Goal: Find specific page/section: Find specific page/section

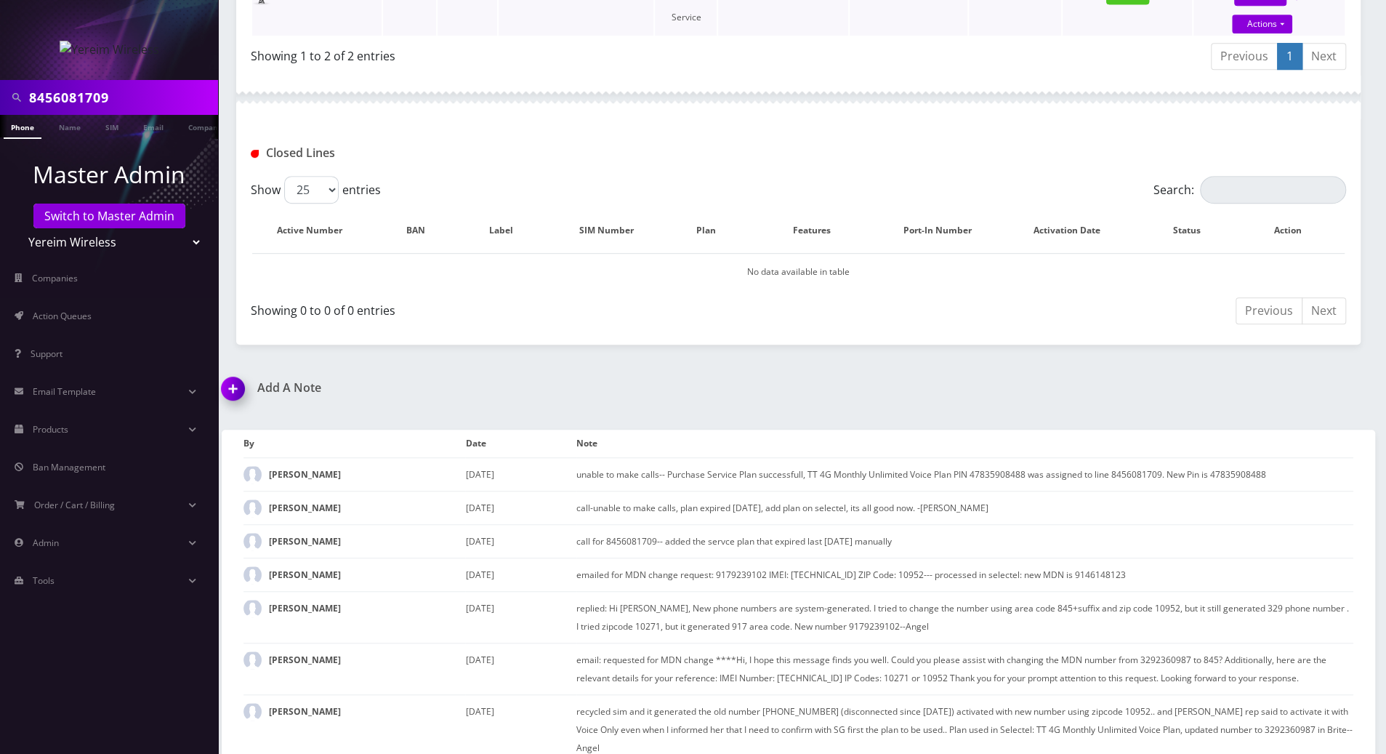
scroll to position [258, 0]
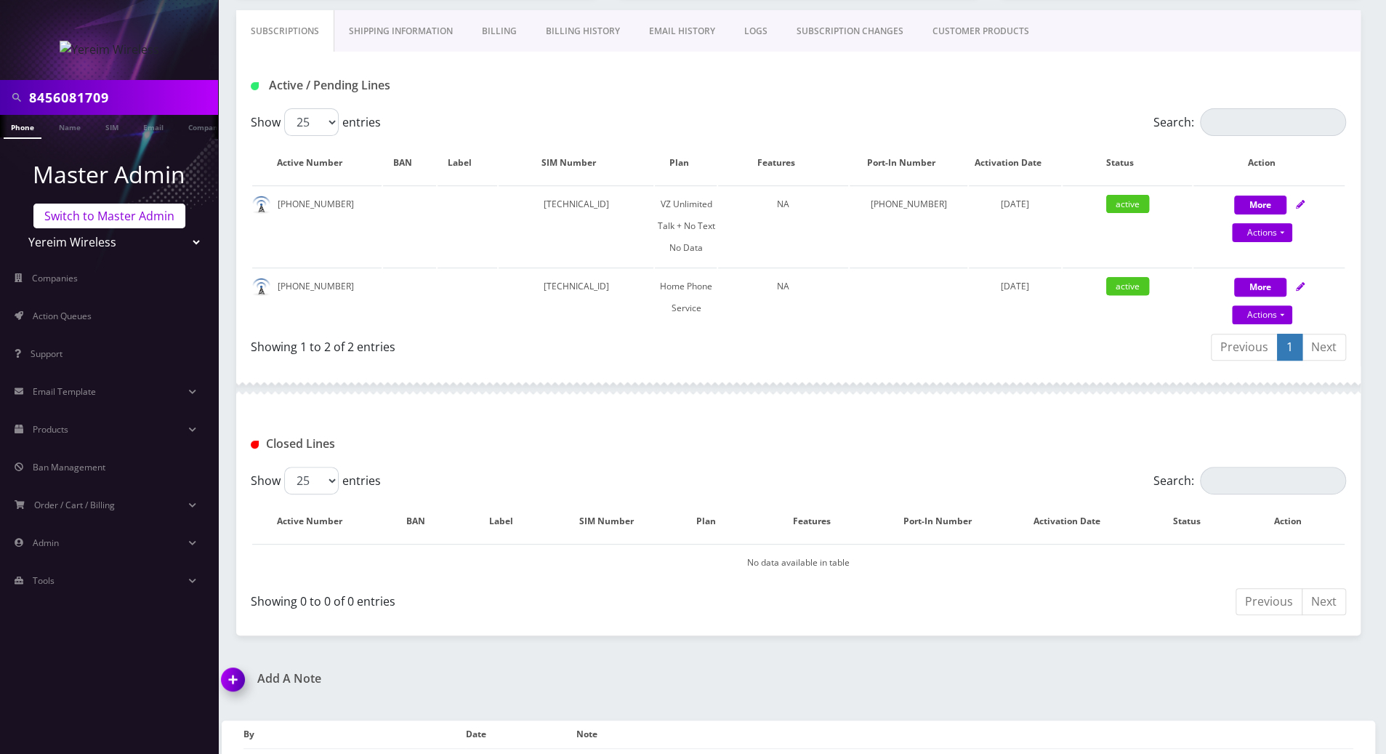
click at [132, 212] on link "Switch to Master Admin" at bounding box center [109, 216] width 152 height 25
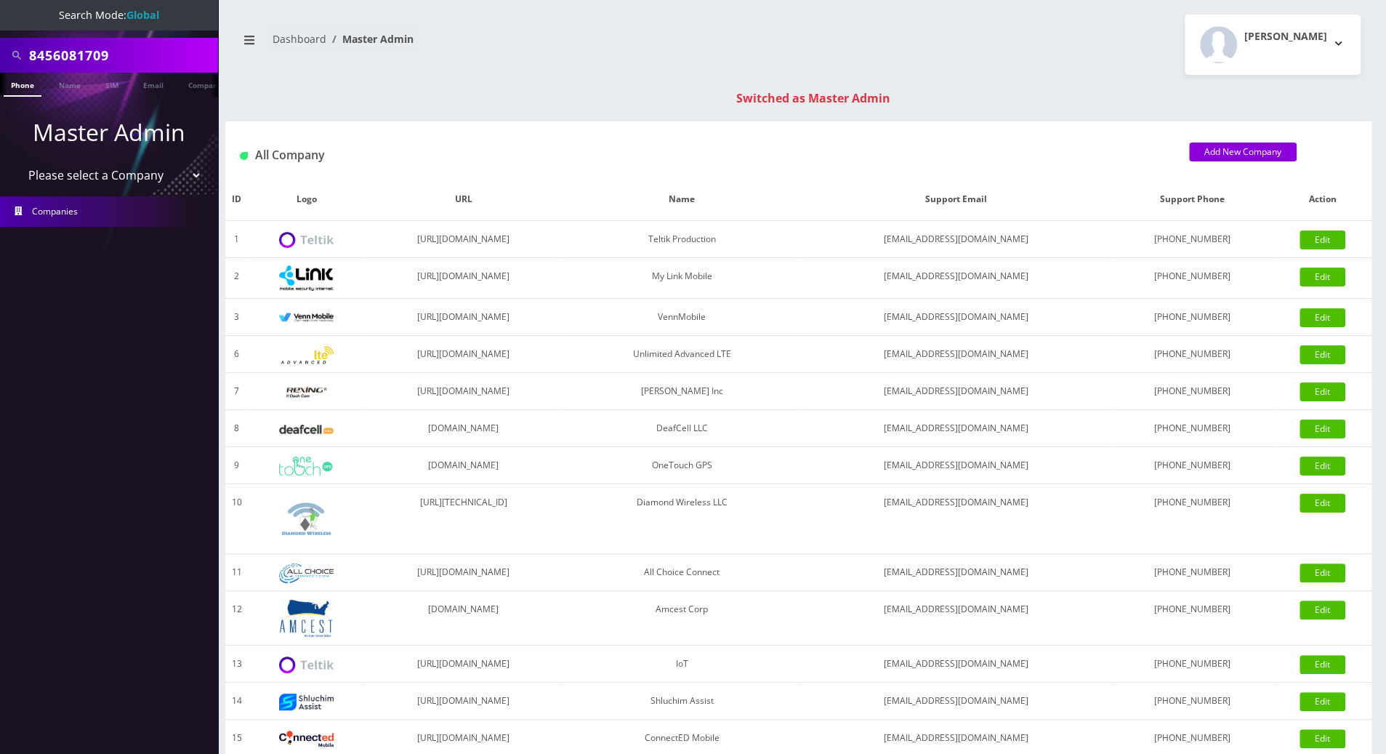
drag, startPoint x: 132, startPoint y: 49, endPoint x: -1, endPoint y: 49, distance: 133.7
click at [0, 49] on html "Search Mode: Global 8456081709 Phone Name SIM Email Company Customer Master Adm…" at bounding box center [693, 517] width 1386 height 1034
drag, startPoint x: 122, startPoint y: 55, endPoint x: 19, endPoint y: 55, distance: 103.2
click at [19, 55] on div "5172138164" at bounding box center [109, 55] width 211 height 28
type input "5172138164"
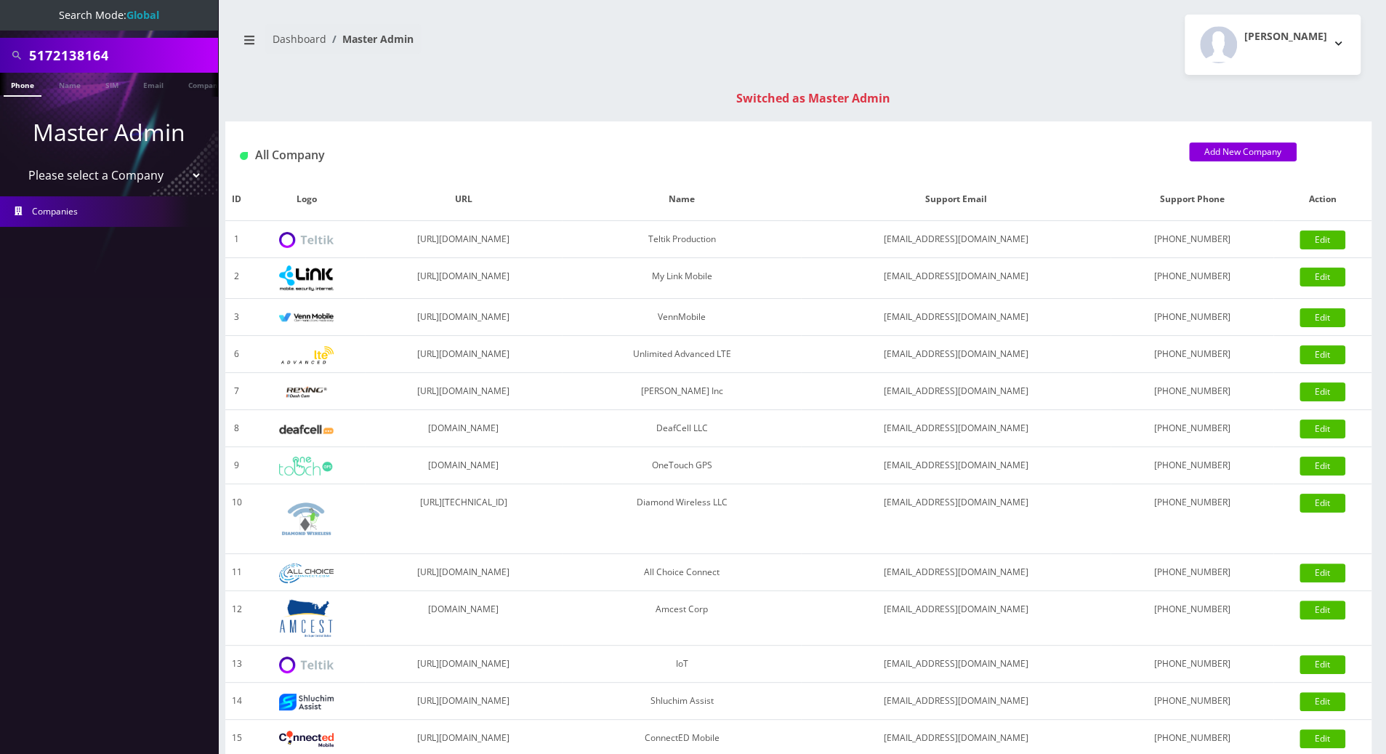
click at [20, 81] on link "Phone" at bounding box center [23, 85] width 38 height 24
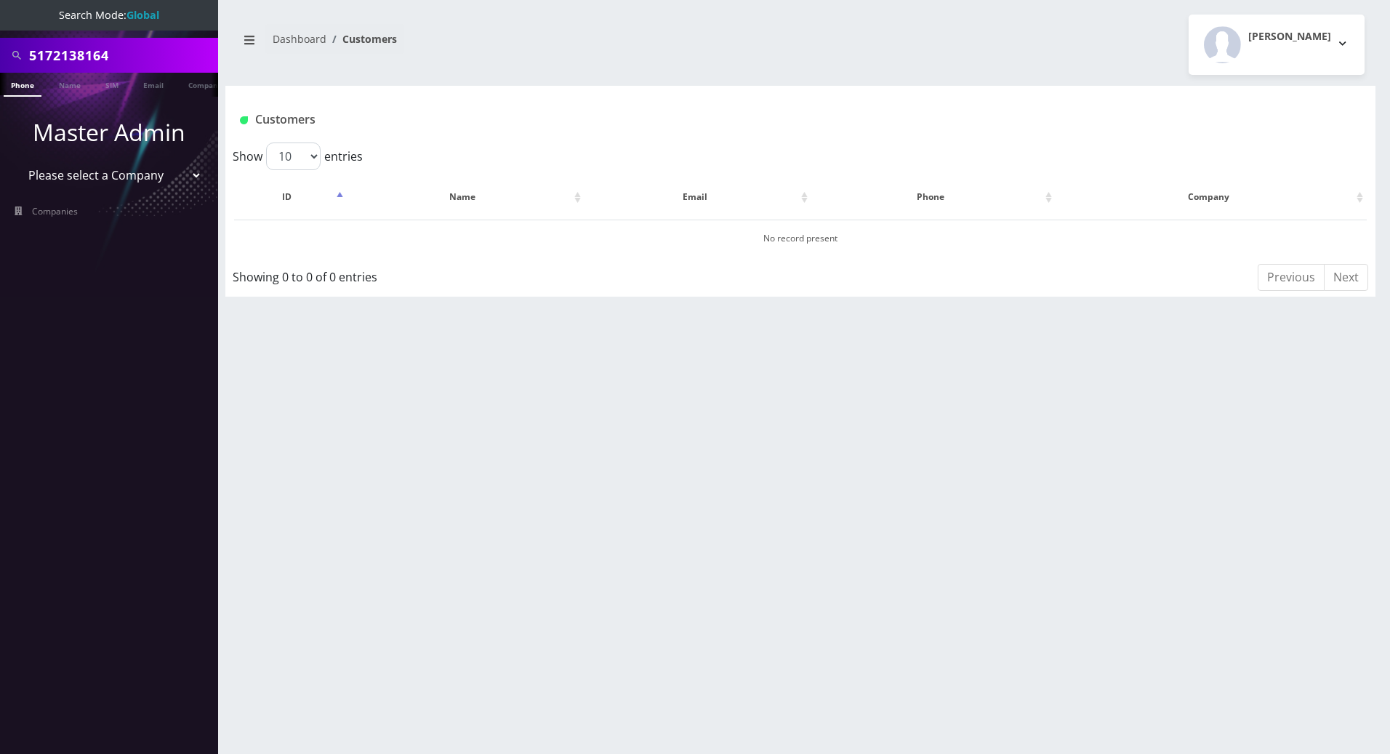
click at [299, 390] on div "5172138164 Phone Name SIM Email Company Customer Dashboard Customers Tracy Gena…" at bounding box center [800, 377] width 1179 height 754
click at [25, 85] on link "Phone" at bounding box center [23, 85] width 38 height 24
click at [245, 442] on div "5172138164 Phone Name SIM Email Company Customer Dashboard Customers Tracy Gena…" at bounding box center [800, 377] width 1179 height 754
click at [19, 89] on link "Phone" at bounding box center [23, 85] width 38 height 24
drag, startPoint x: 122, startPoint y: 60, endPoint x: -1, endPoint y: 58, distance: 123.6
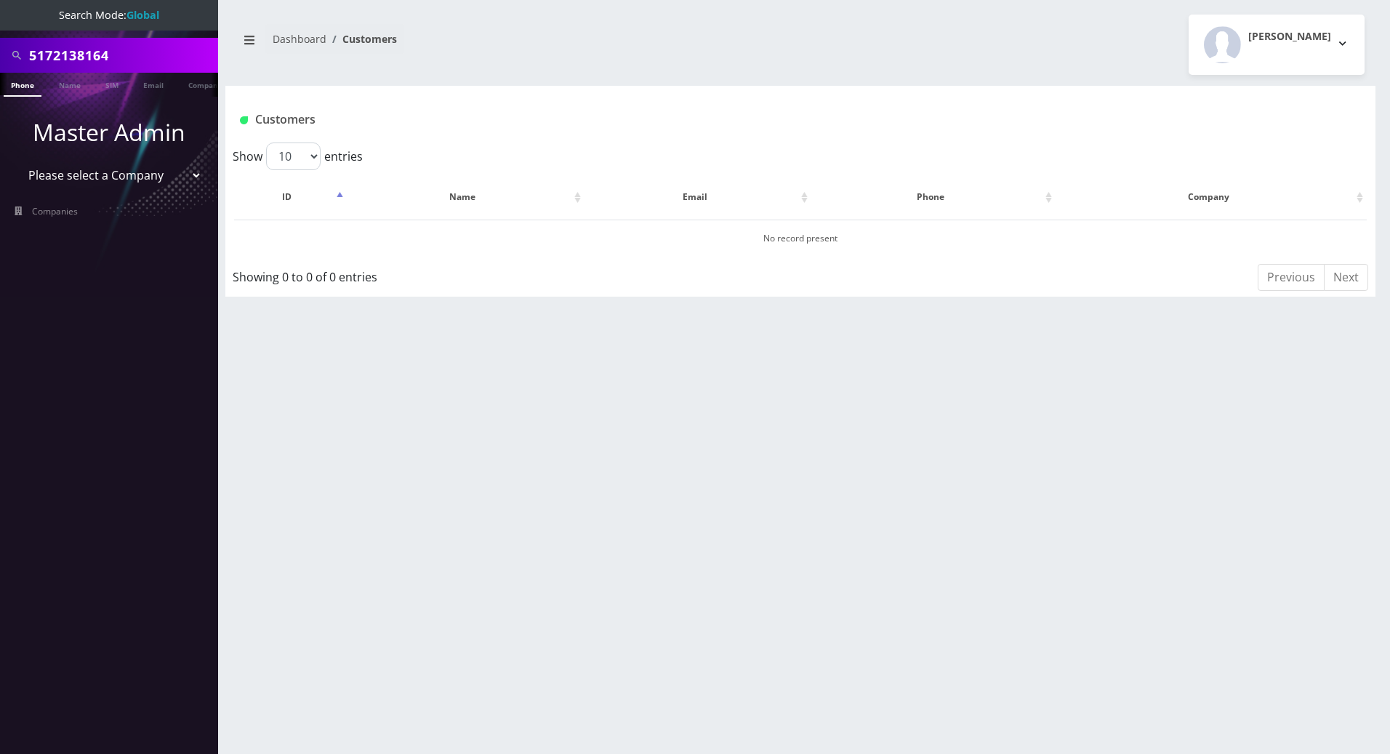
click at [0, 58] on html "Search Mode: Global 5172138164 Phone Name SIM Email Company Customer Master Adm…" at bounding box center [695, 377] width 1390 height 754
paste input "[PERSON_NAME]"
type input "[PERSON_NAME]"
click at [73, 84] on link "Name" at bounding box center [70, 85] width 36 height 24
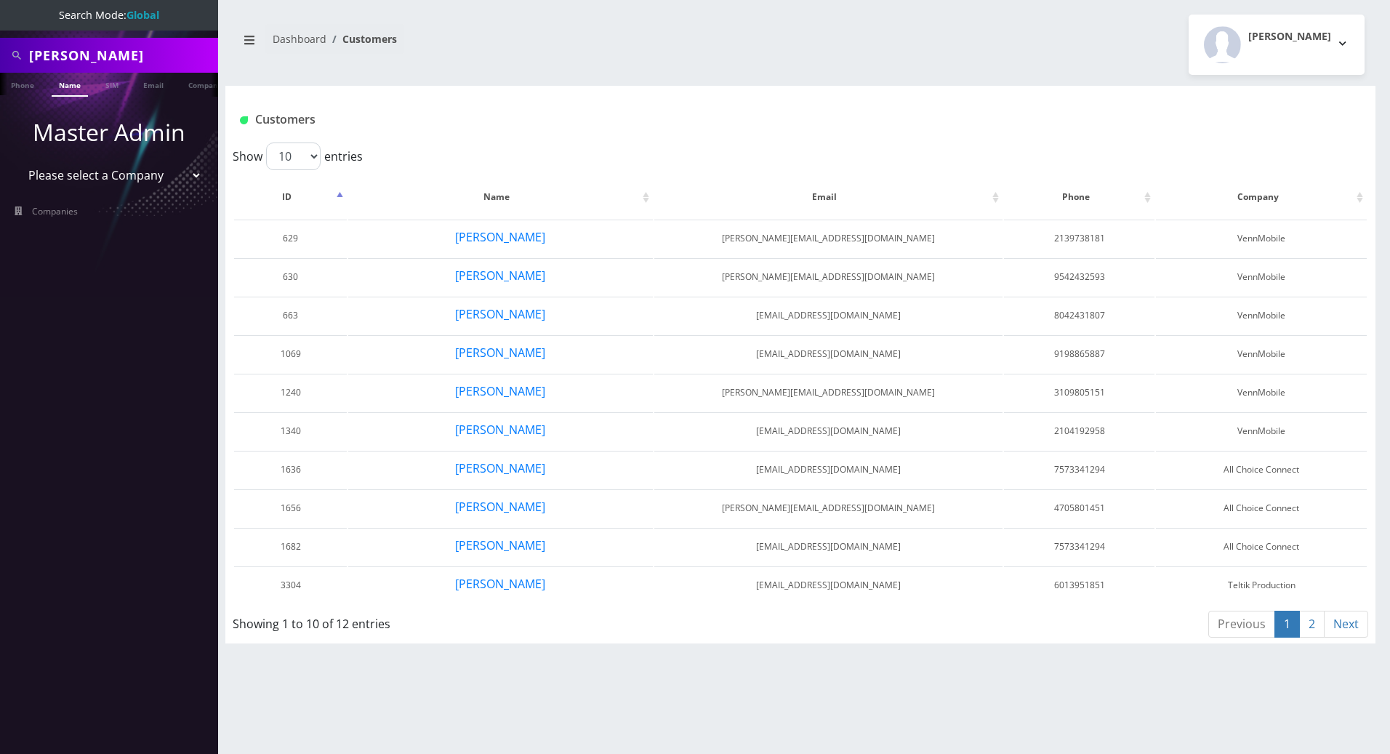
click at [1094, 27] on div "Tracy Genares Logout" at bounding box center [1087, 45] width 575 height 60
